Goal: Information Seeking & Learning: Learn about a topic

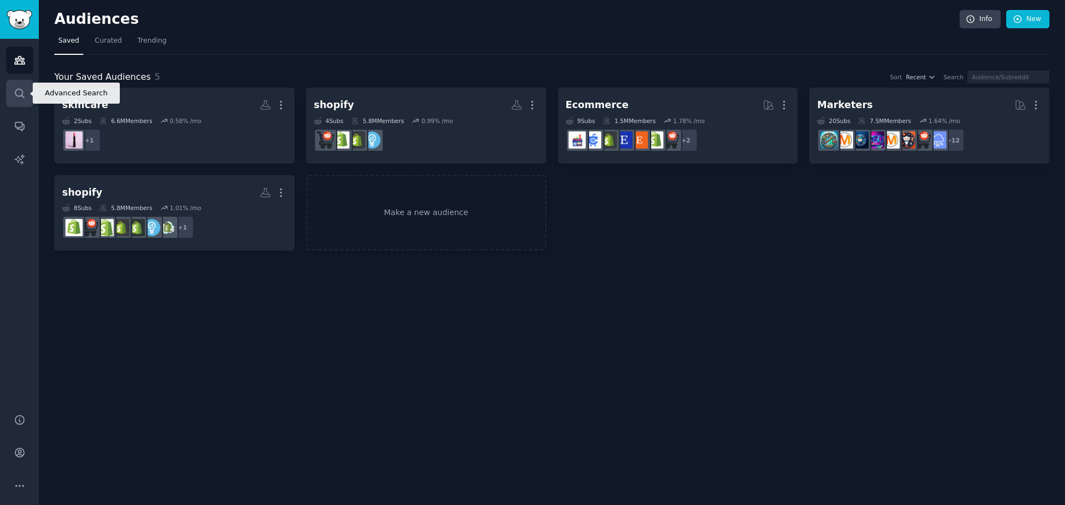
click at [17, 83] on link "Search" at bounding box center [19, 93] width 27 height 27
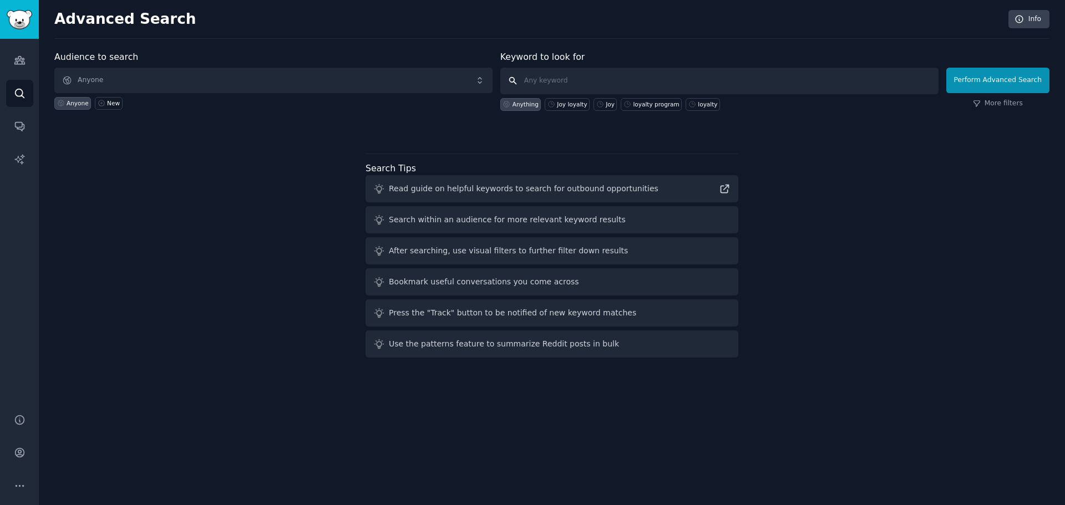
click at [555, 90] on input "text" at bounding box center [719, 81] width 438 height 27
paste input "shopify loyalty program"
type input "shopify loyalty program"
click at [1030, 85] on button "Perform Advanced Search" at bounding box center [997, 81] width 103 height 26
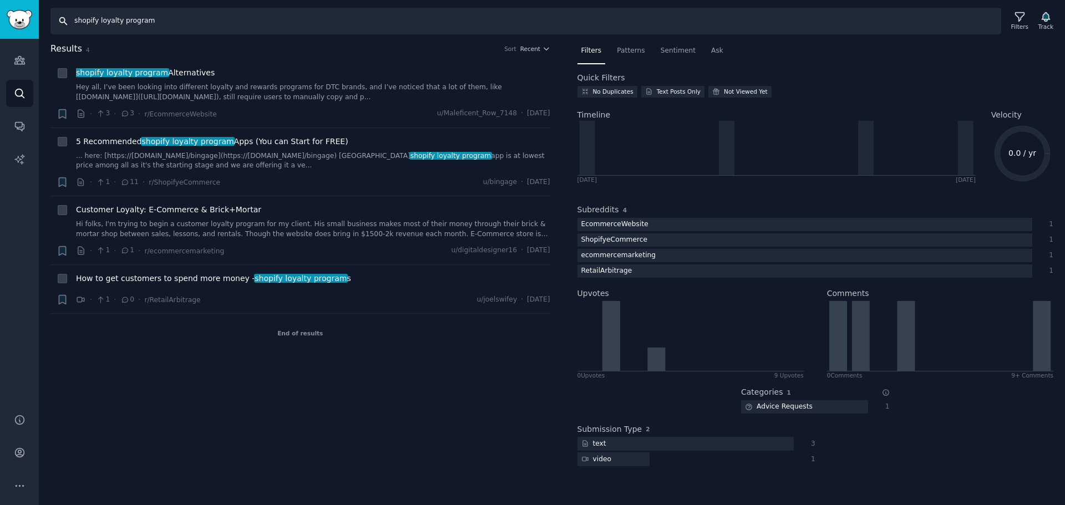
drag, startPoint x: 98, startPoint y: 22, endPoint x: 0, endPoint y: 24, distance: 97.6
click at [0, 24] on div "Audiences Search Conversations AI Reports Help Account More Search shopify loya…" at bounding box center [532, 252] width 1065 height 505
click at [136, 24] on input "shopify loyalty program" at bounding box center [525, 21] width 950 height 27
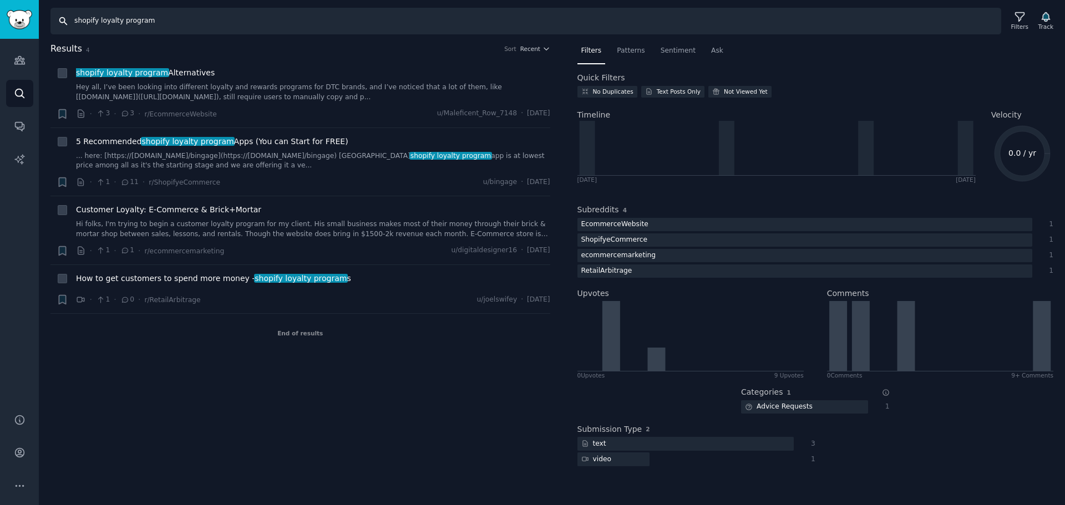
paste input "customer retention definition"
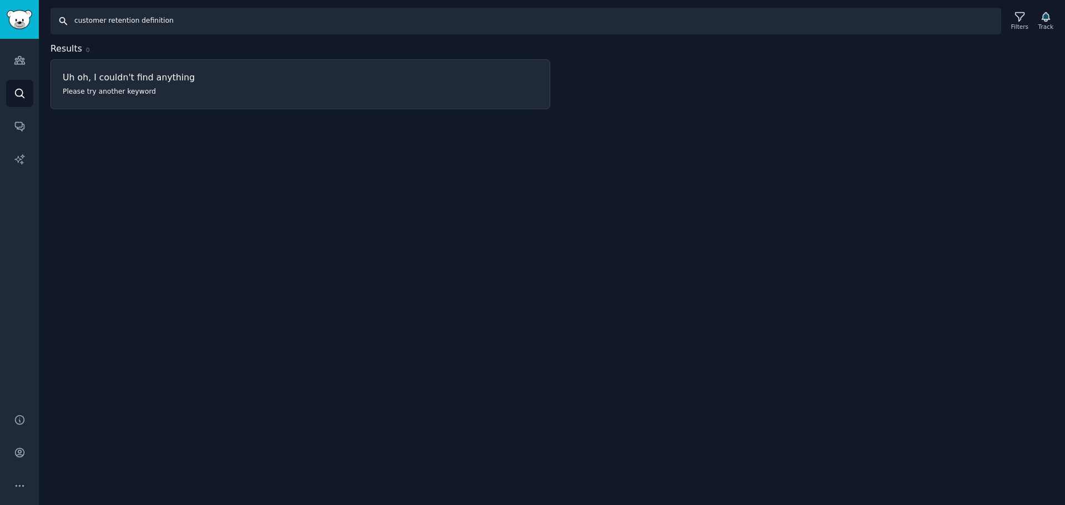
click at [430, 28] on input "customer retention definition" at bounding box center [525, 21] width 950 height 27
paste input "loyalty and rewards program"
type input "loyalty and rewards program"
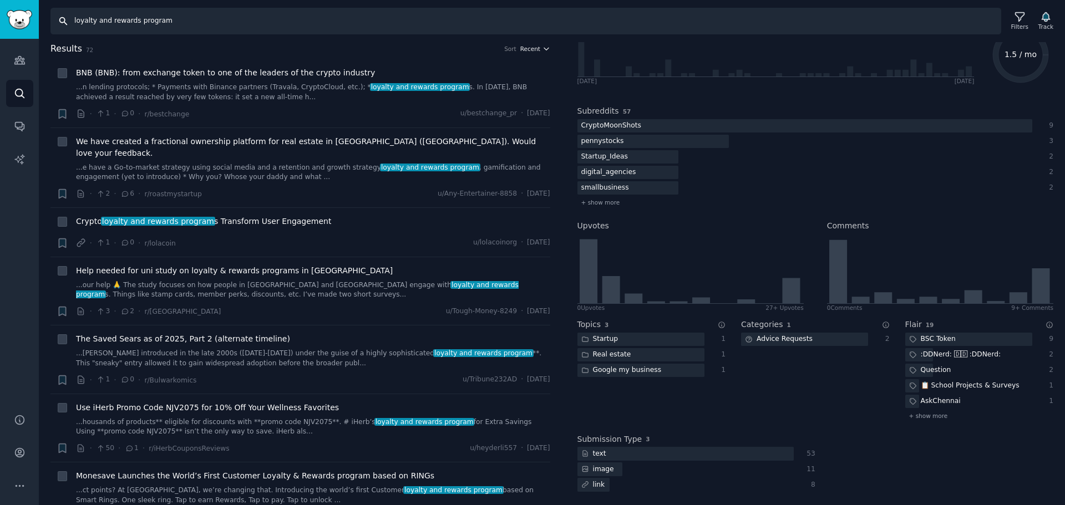
click at [528, 52] on span "Recent" at bounding box center [530, 49] width 20 height 8
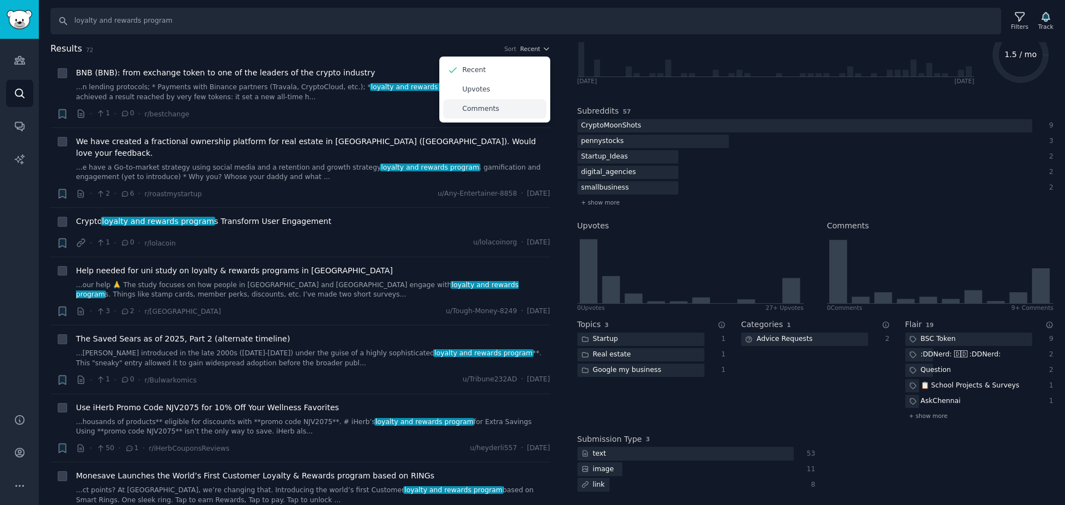
click at [490, 106] on p "Comments" at bounding box center [480, 109] width 37 height 10
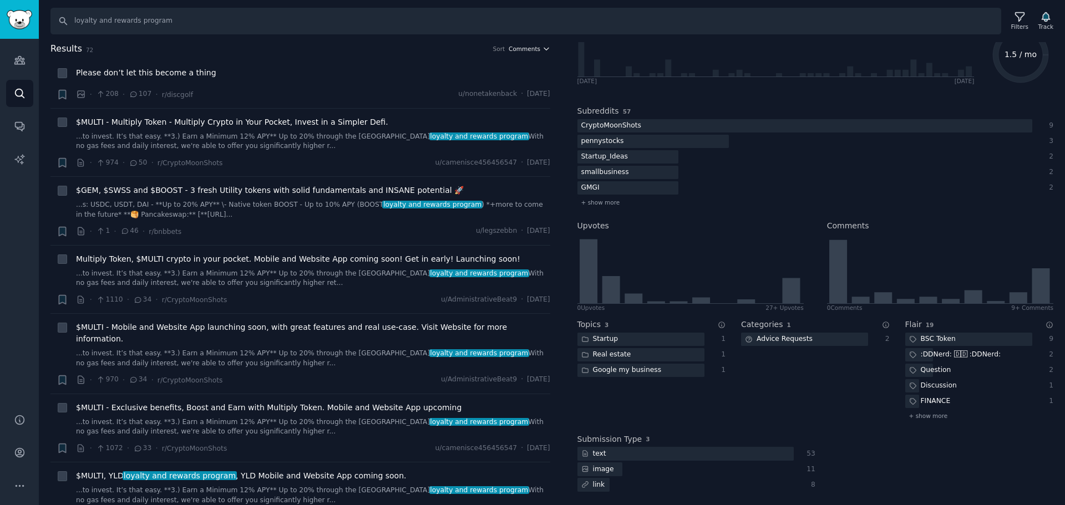
click at [524, 52] on span "Comments" at bounding box center [524, 49] width 32 height 8
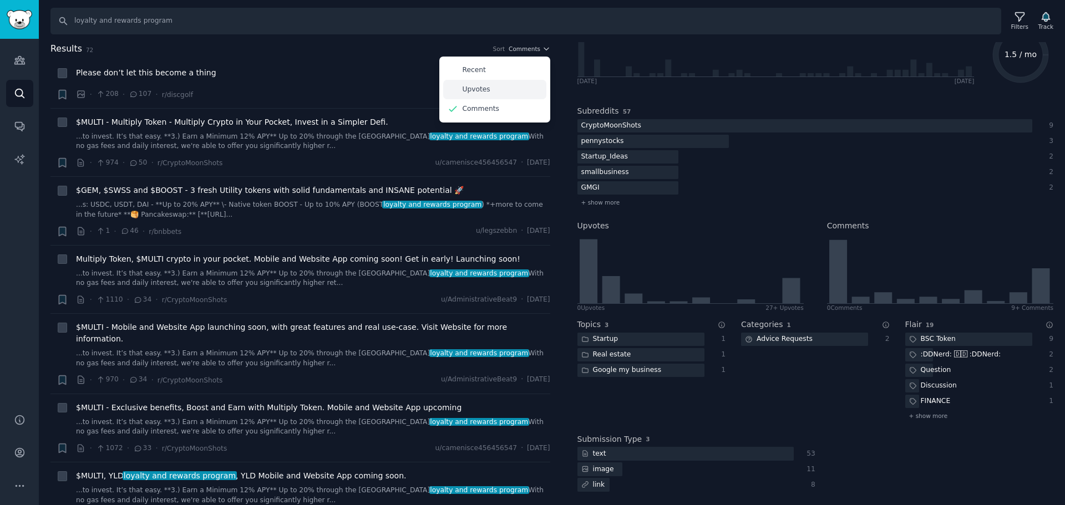
click at [502, 88] on div "Upvotes" at bounding box center [494, 89] width 103 height 19
